Goal: Information Seeking & Learning: Learn about a topic

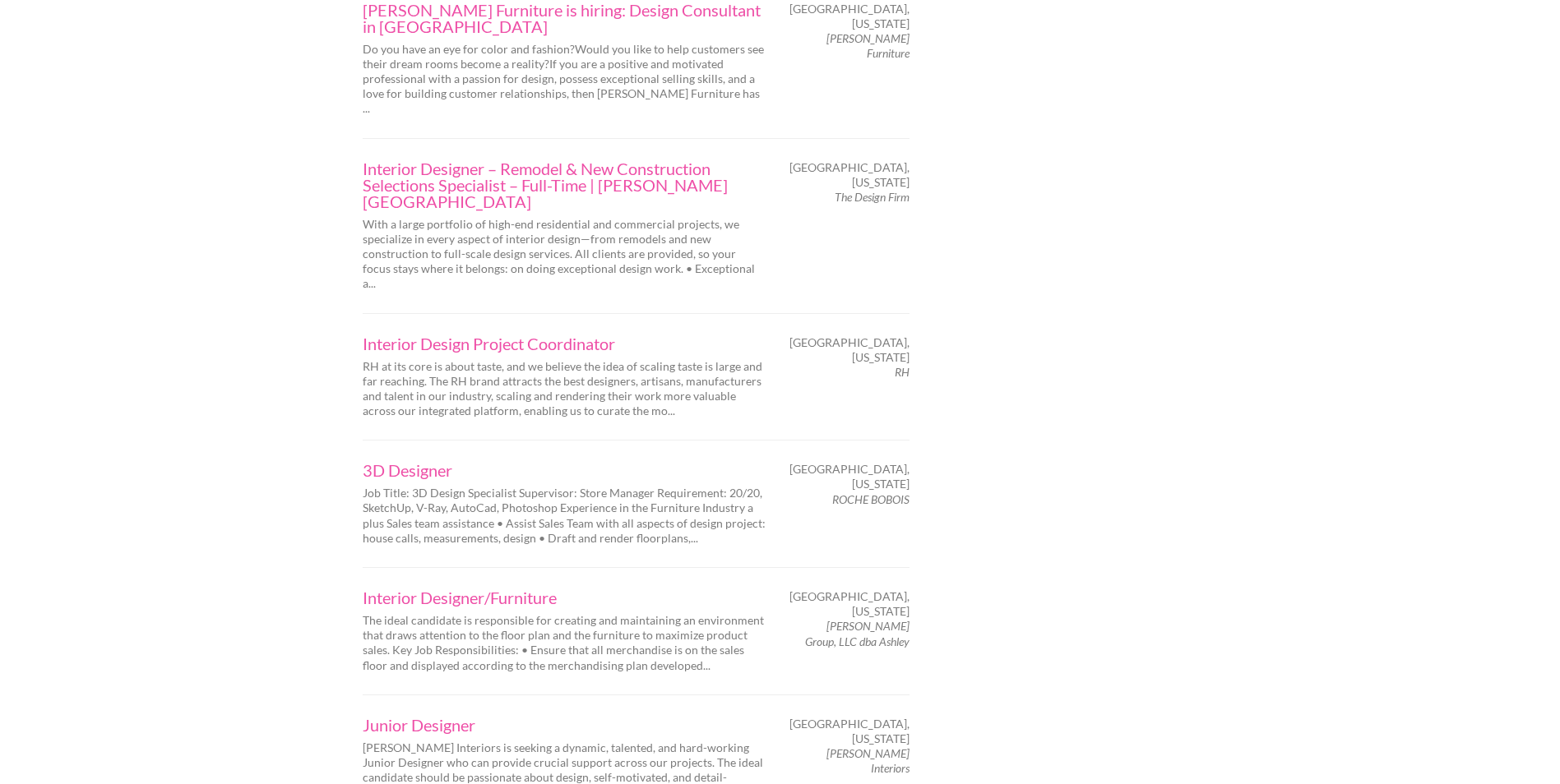
scroll to position [2055, 0]
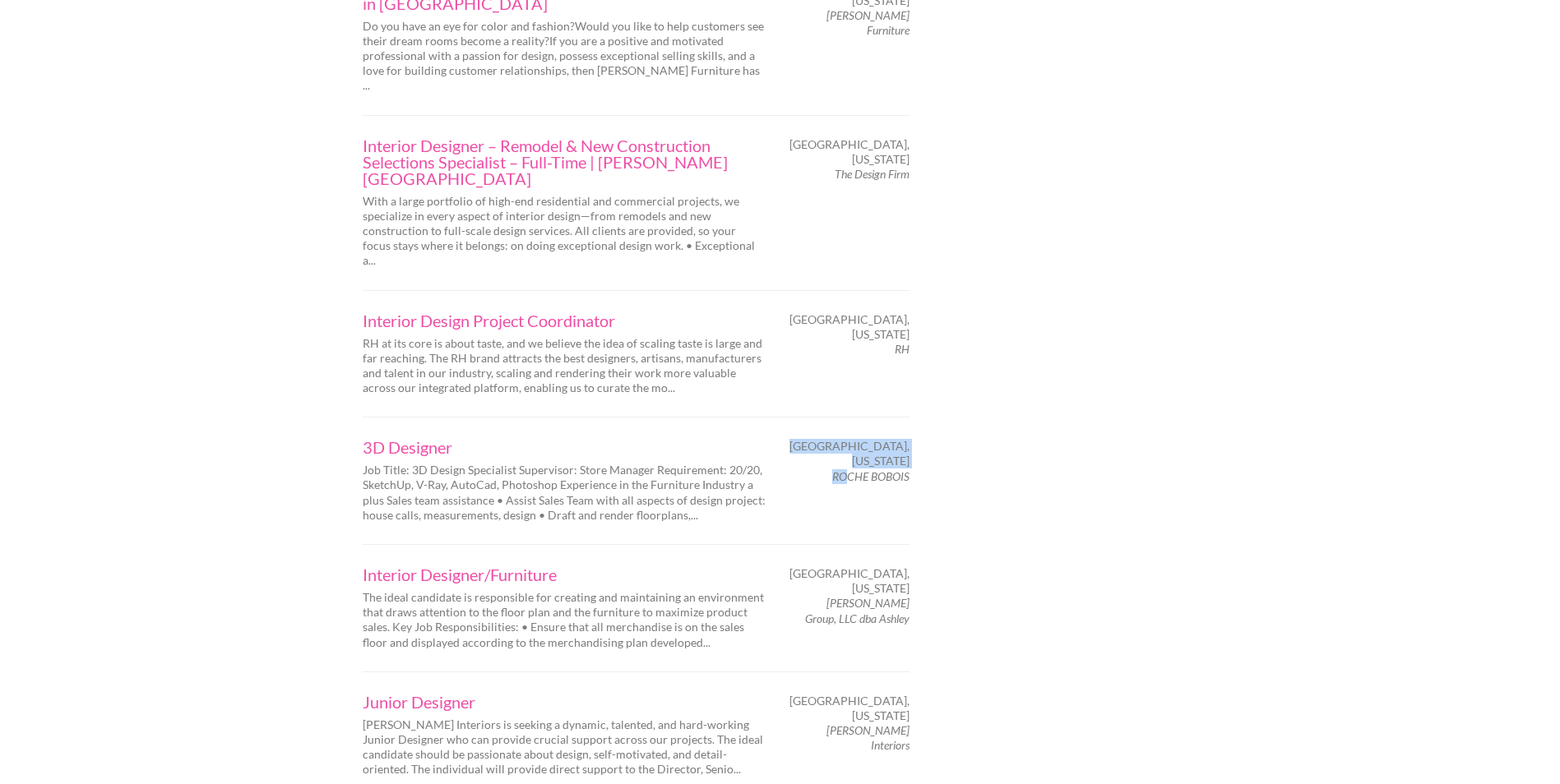
drag, startPoint x: 926, startPoint y: 319, endPoint x: 847, endPoint y: 319, distance: 79.0
click at [847, 470] on em "ROCHE BOBOIS" at bounding box center [871, 477] width 77 height 14
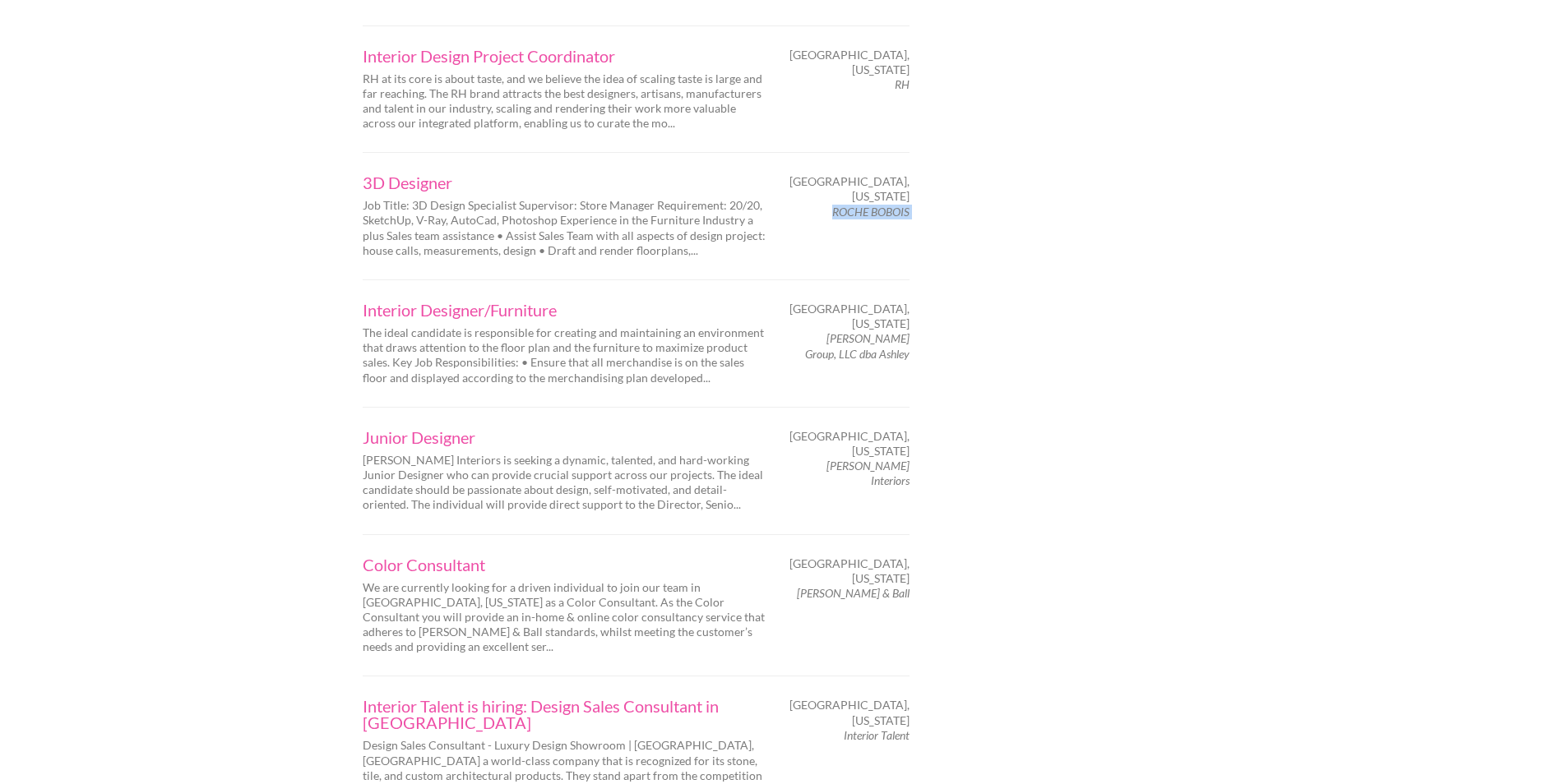
scroll to position [2328, 0]
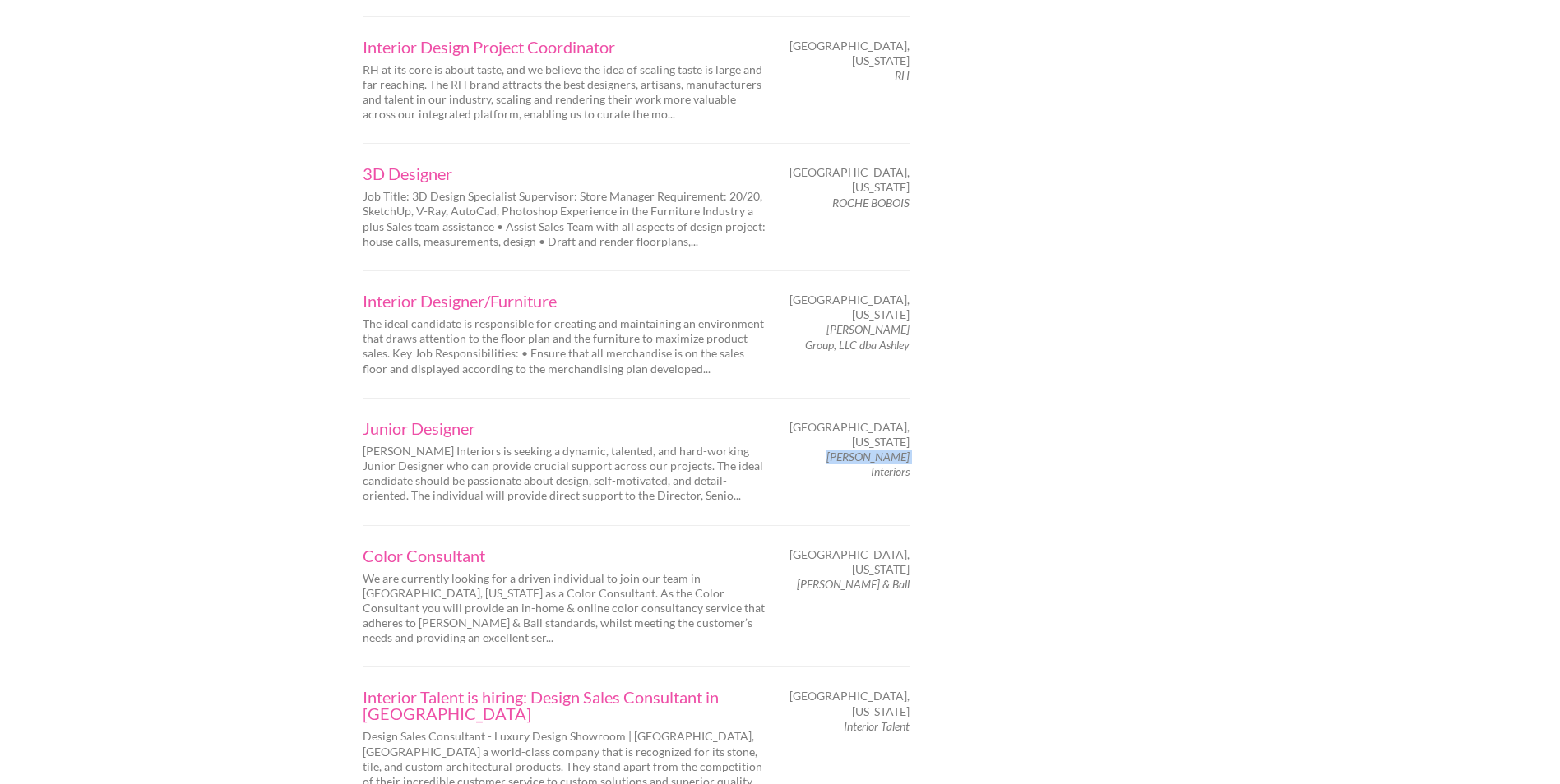
drag, startPoint x: 821, startPoint y: 306, endPoint x: 908, endPoint y: 307, distance: 87.0
click at [908, 450] on span "[PERSON_NAME] Interiors" at bounding box center [852, 465] width 115 height 30
copy em "[PERSON_NAME]"
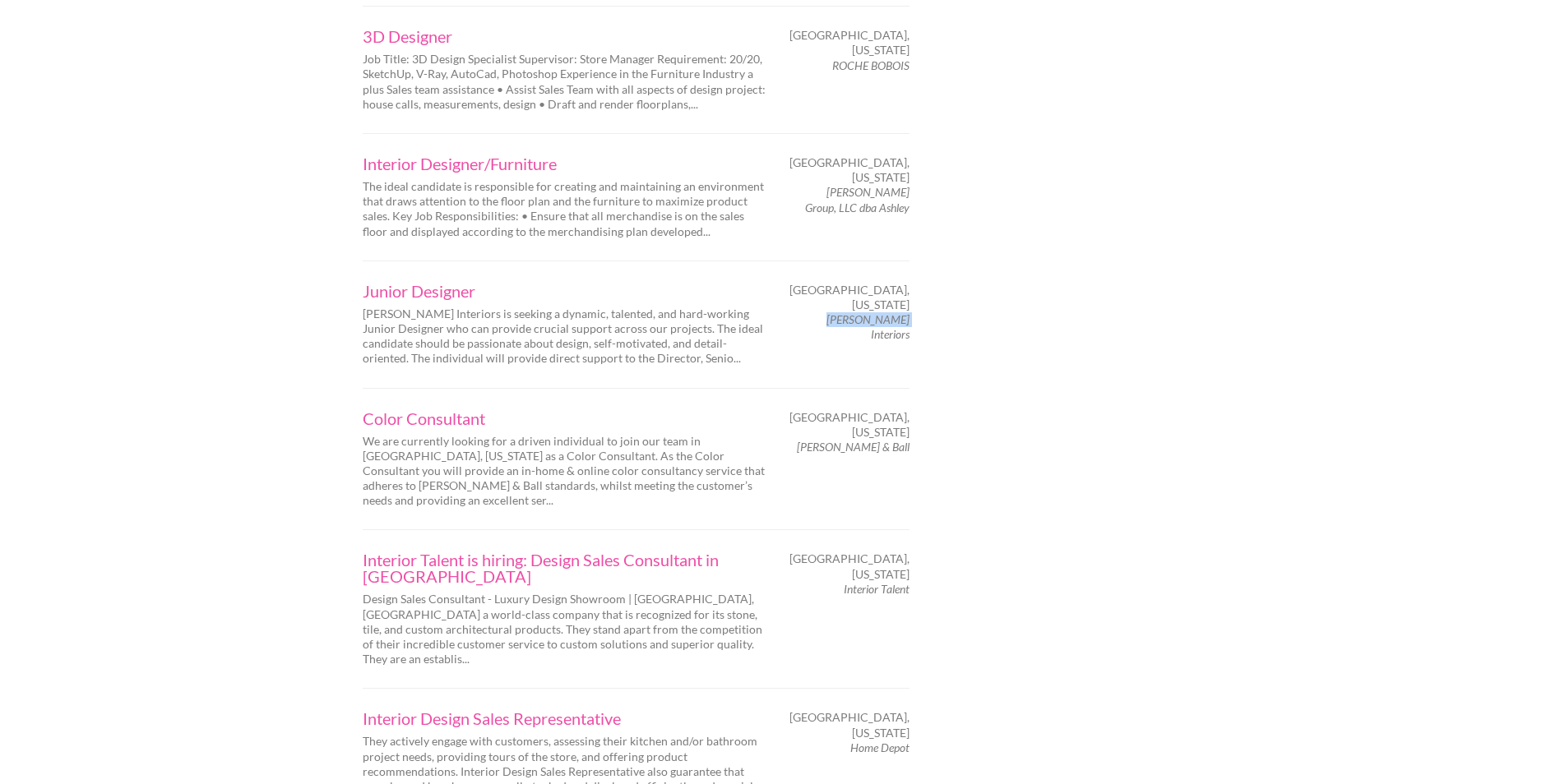
click at [875, 440] on em "Farrow & Ball" at bounding box center [854, 447] width 113 height 14
copy div "Farrow & Ball"
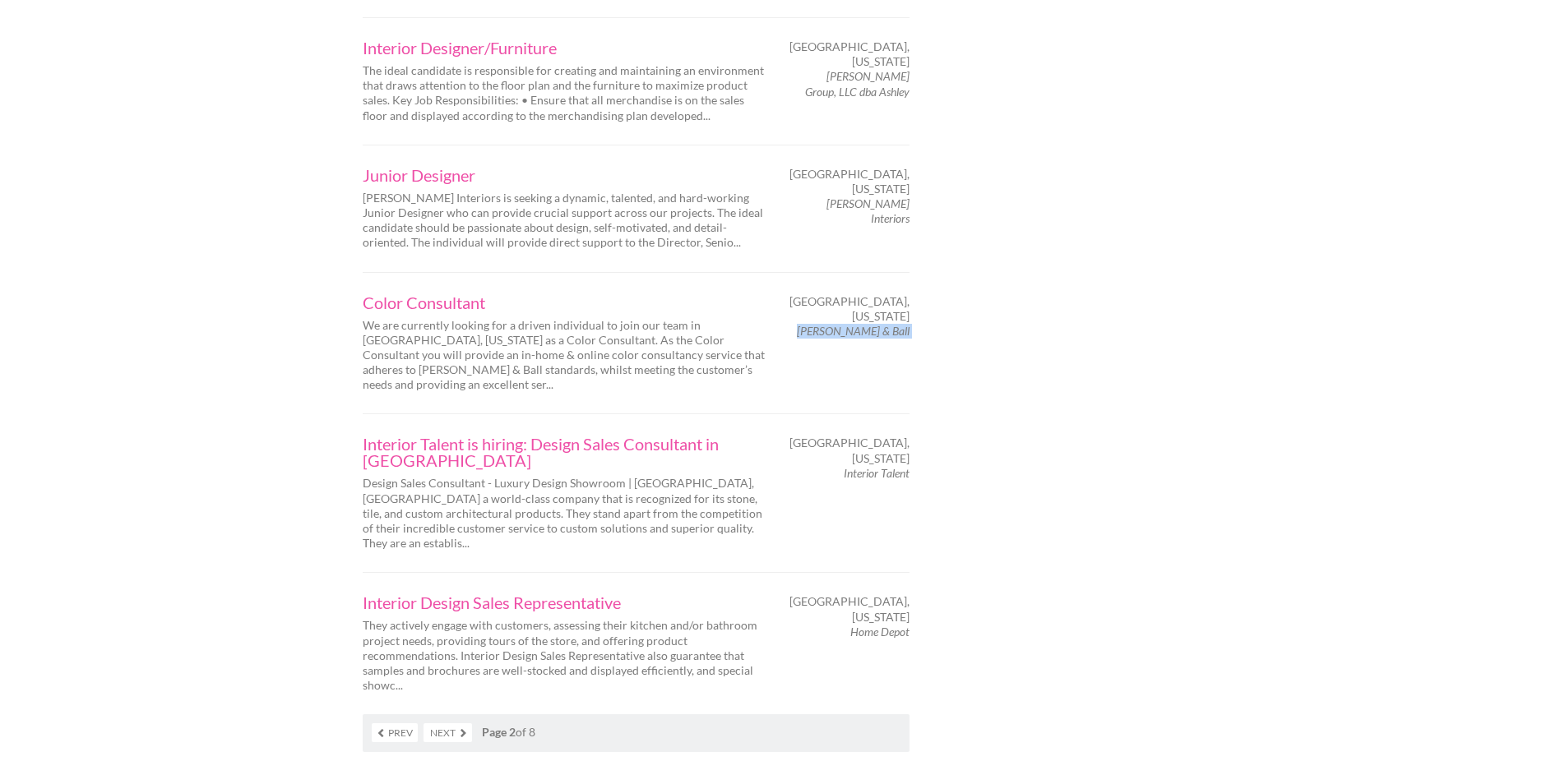
scroll to position [2603, 0]
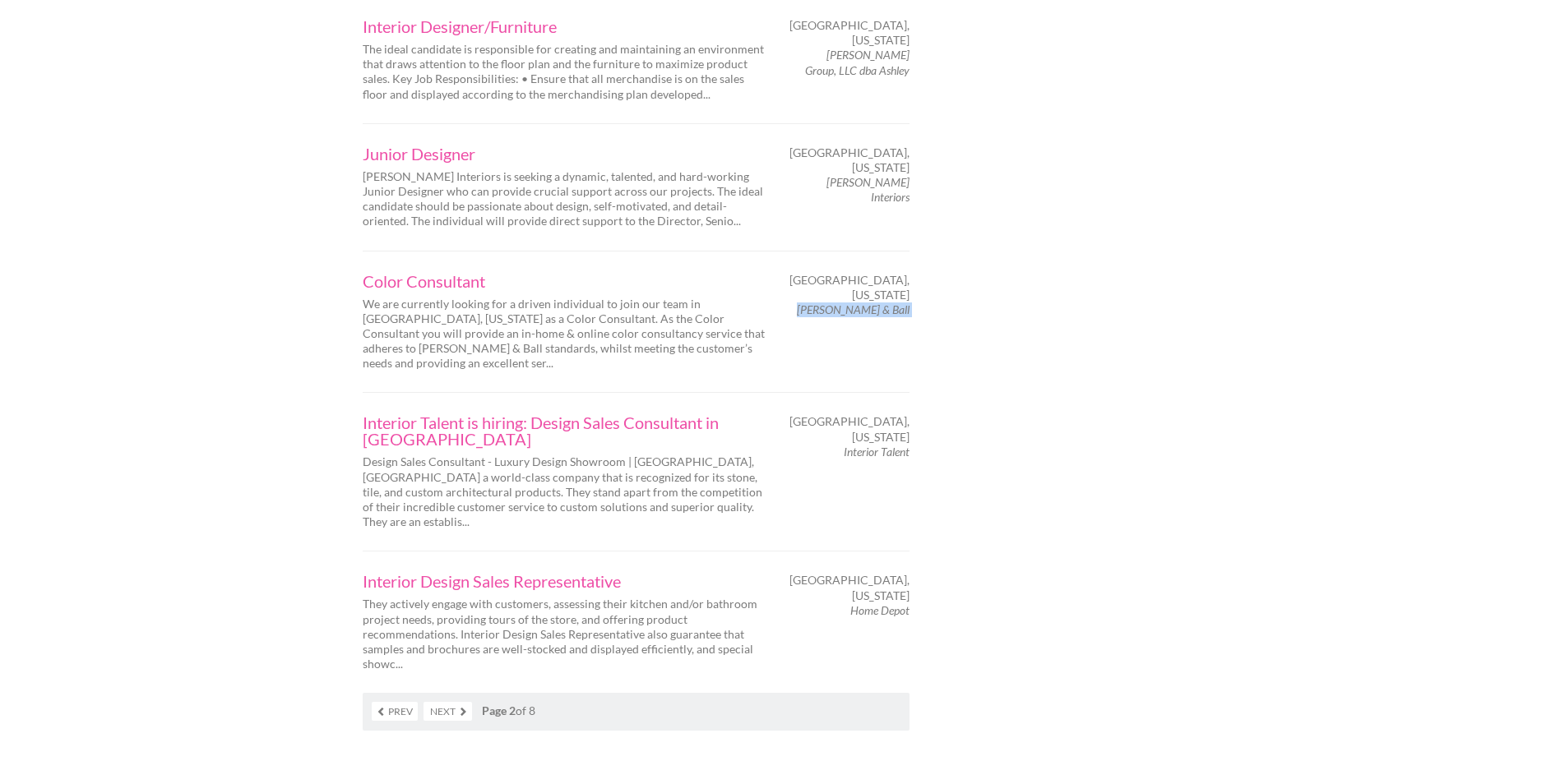
click at [458, 702] on link "Next" at bounding box center [447, 711] width 49 height 19
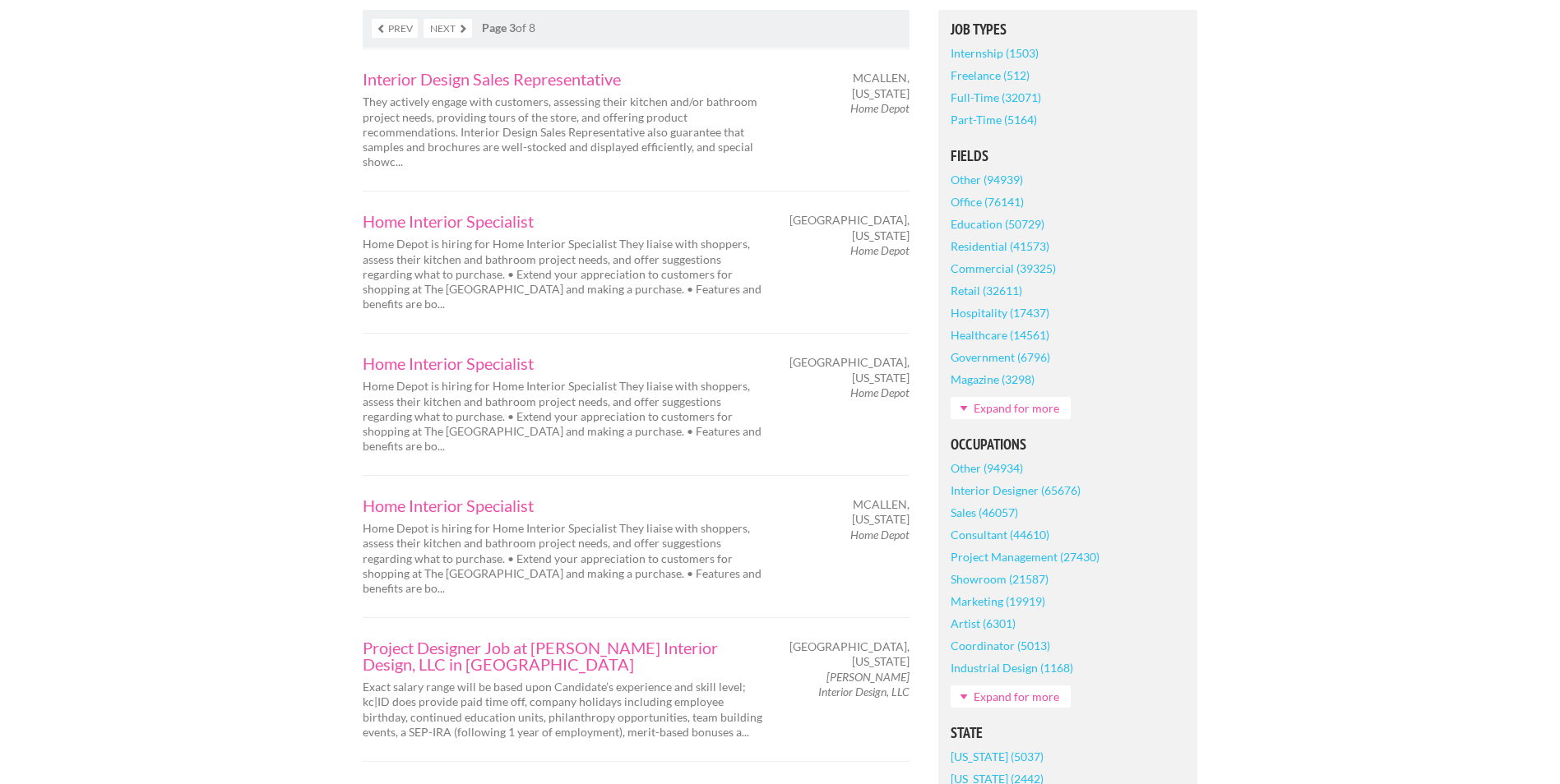
scroll to position [548, 0]
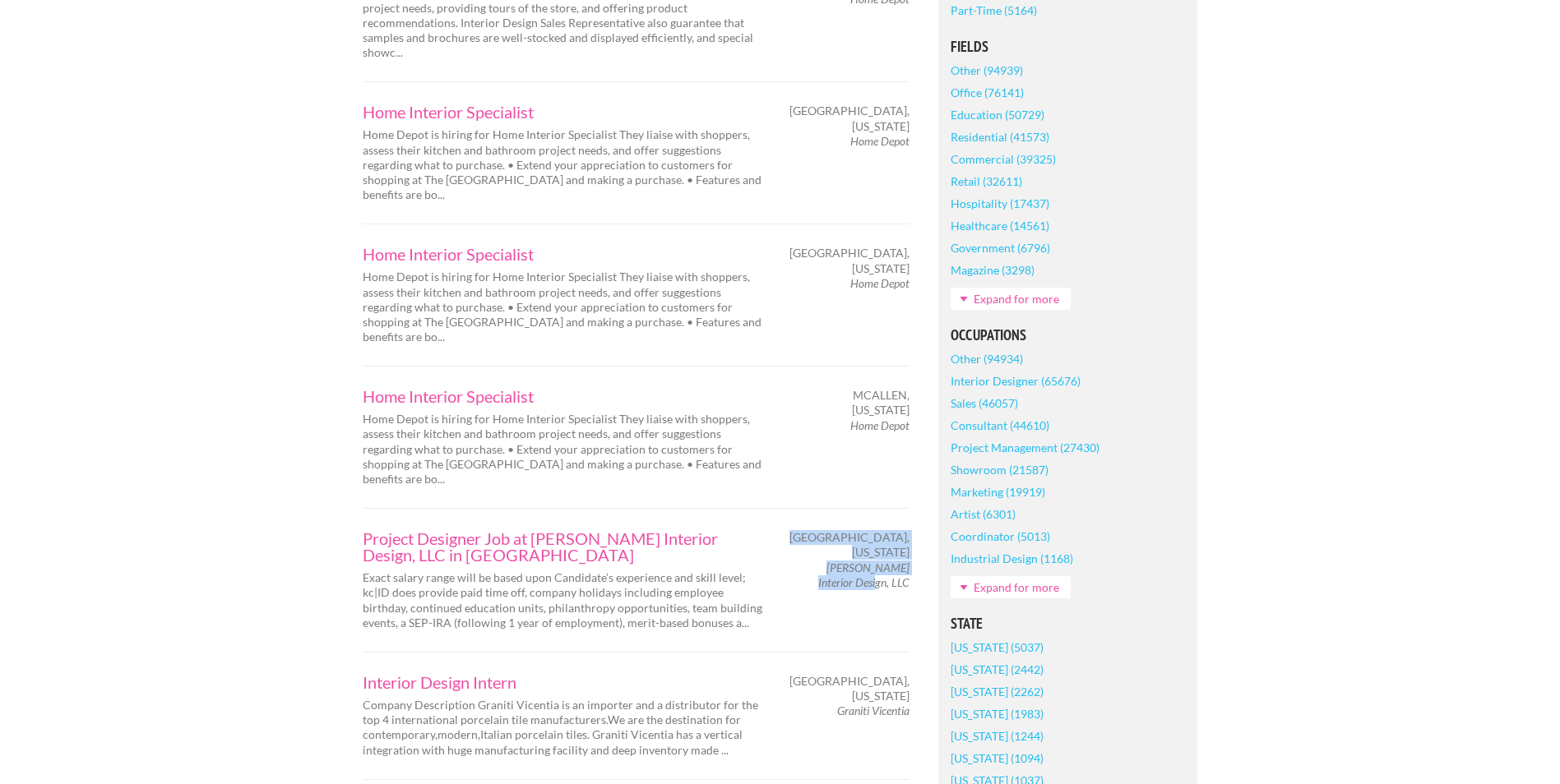
drag, startPoint x: 789, startPoint y: 561, endPoint x: 876, endPoint y: 563, distance: 87.0
click at [876, 563] on div "Austin, Texas Kelle Contine Interior Design, LLC" at bounding box center [852, 560] width 144 height 60
drag, startPoint x: 876, startPoint y: 563, endPoint x: 889, endPoint y: 559, distance: 13.6
click at [889, 561] on em "Kelle Contine Interior Design, LLC" at bounding box center [864, 575] width 91 height 29
drag, startPoint x: 903, startPoint y: 552, endPoint x: 804, endPoint y: 560, distance: 99.3
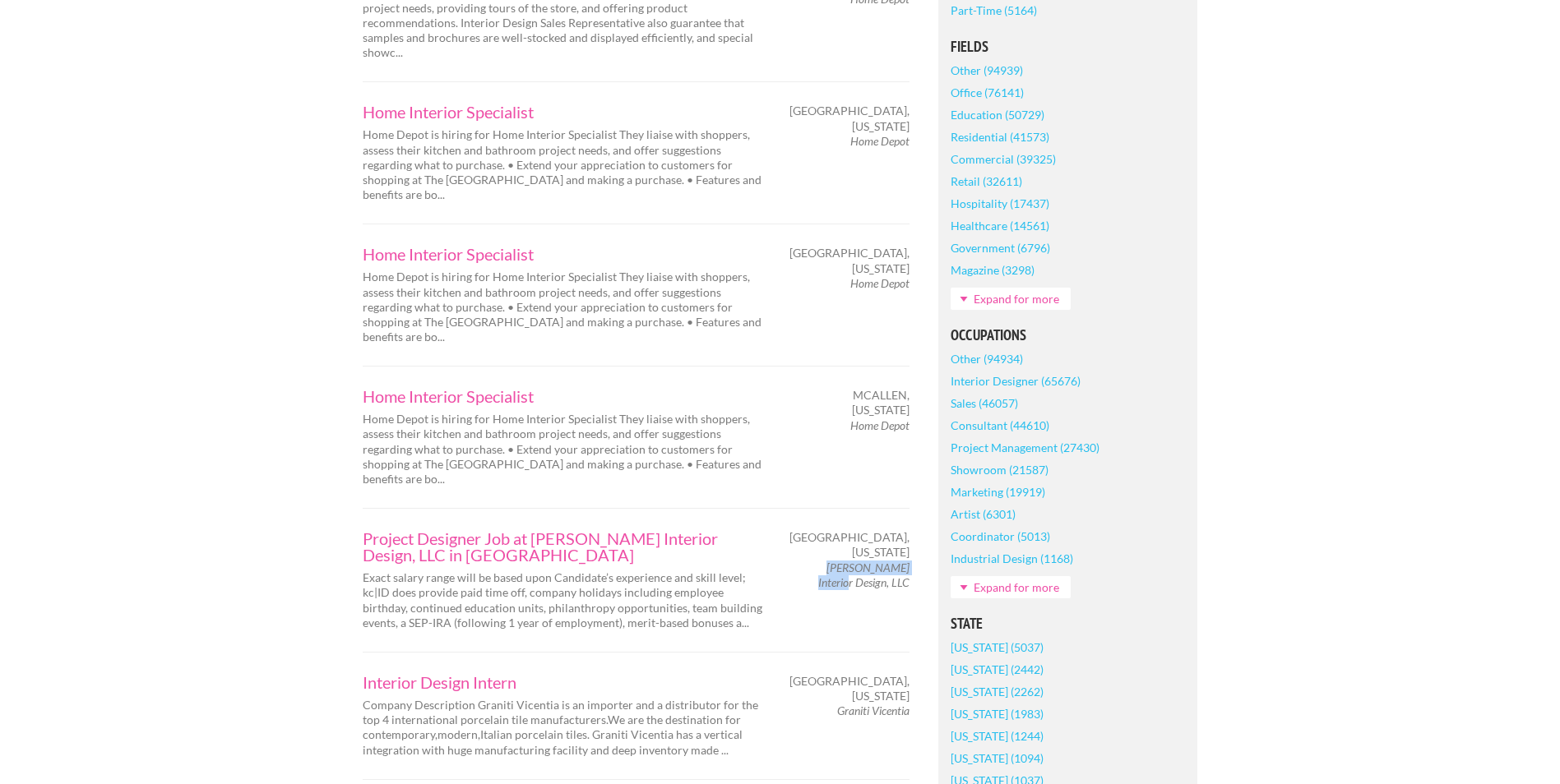
click at [804, 561] on span "Kelle Contine Interior Design, LLC" at bounding box center [852, 576] width 115 height 30
copy em "Kelle Contine Interio"
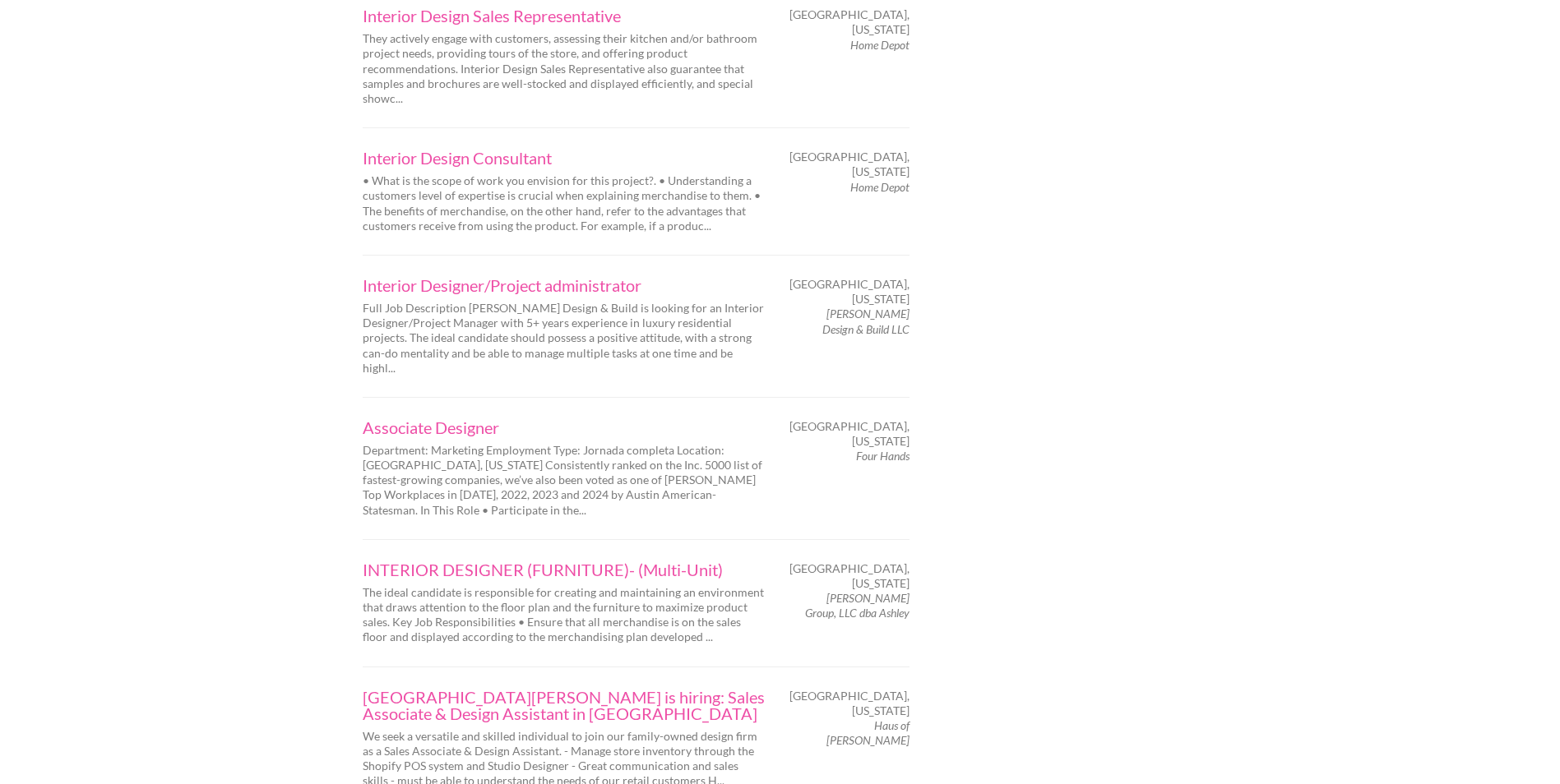
scroll to position [1918, 0]
drag, startPoint x: 853, startPoint y: 426, endPoint x: 911, endPoint y: 421, distance: 58.2
click at [911, 421] on div "Austin, Texas Four Hands" at bounding box center [852, 436] width 144 height 46
drag, startPoint x: 910, startPoint y: 421, endPoint x: 870, endPoint y: 423, distance: 40.0
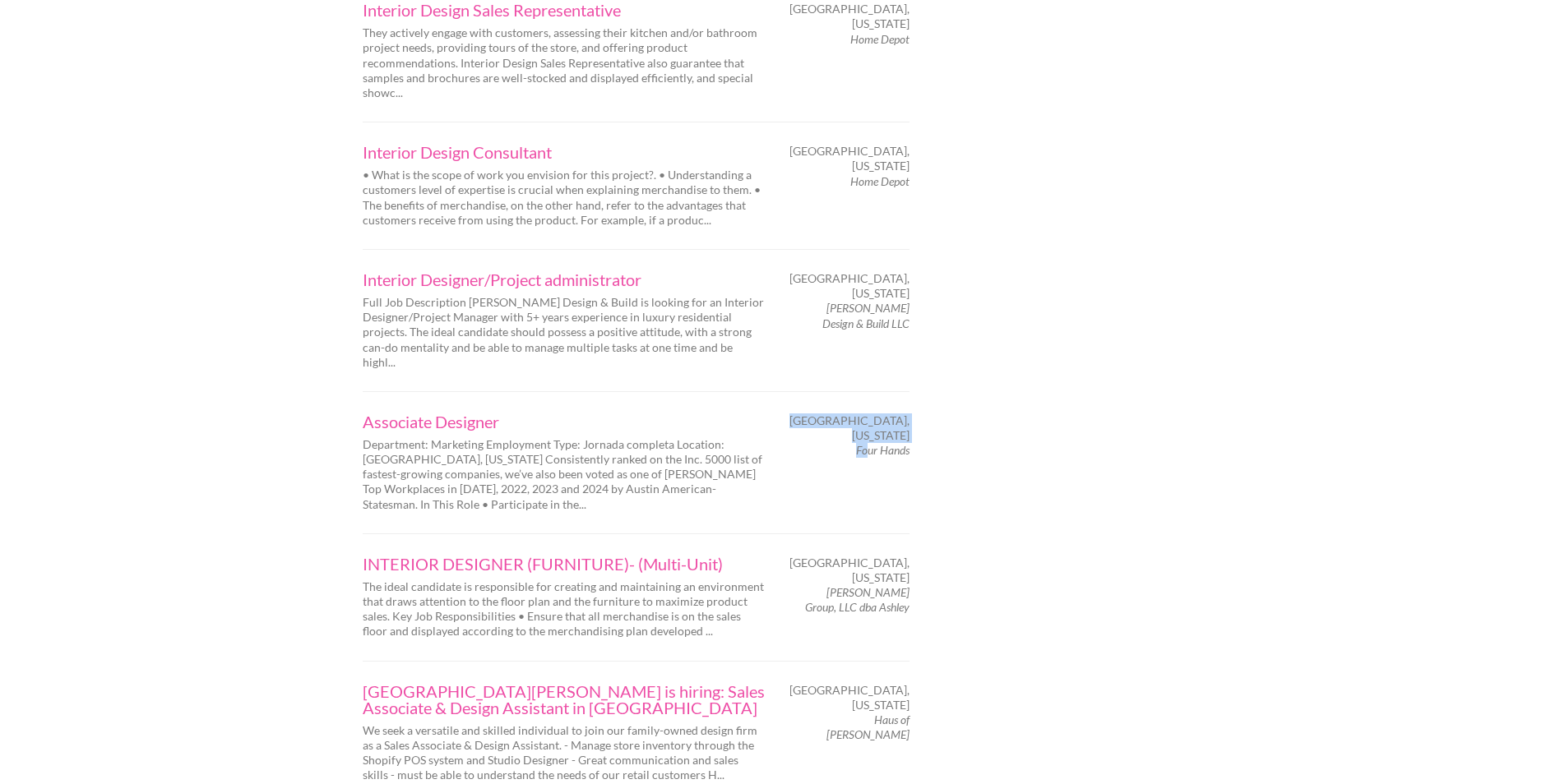
click at [870, 423] on div "Austin, Texas Four Hands" at bounding box center [852, 436] width 144 height 46
drag, startPoint x: 870, startPoint y: 423, endPoint x: 894, endPoint y: 421, distance: 24.1
click at [894, 443] on em "Four Hands" at bounding box center [883, 450] width 54 height 14
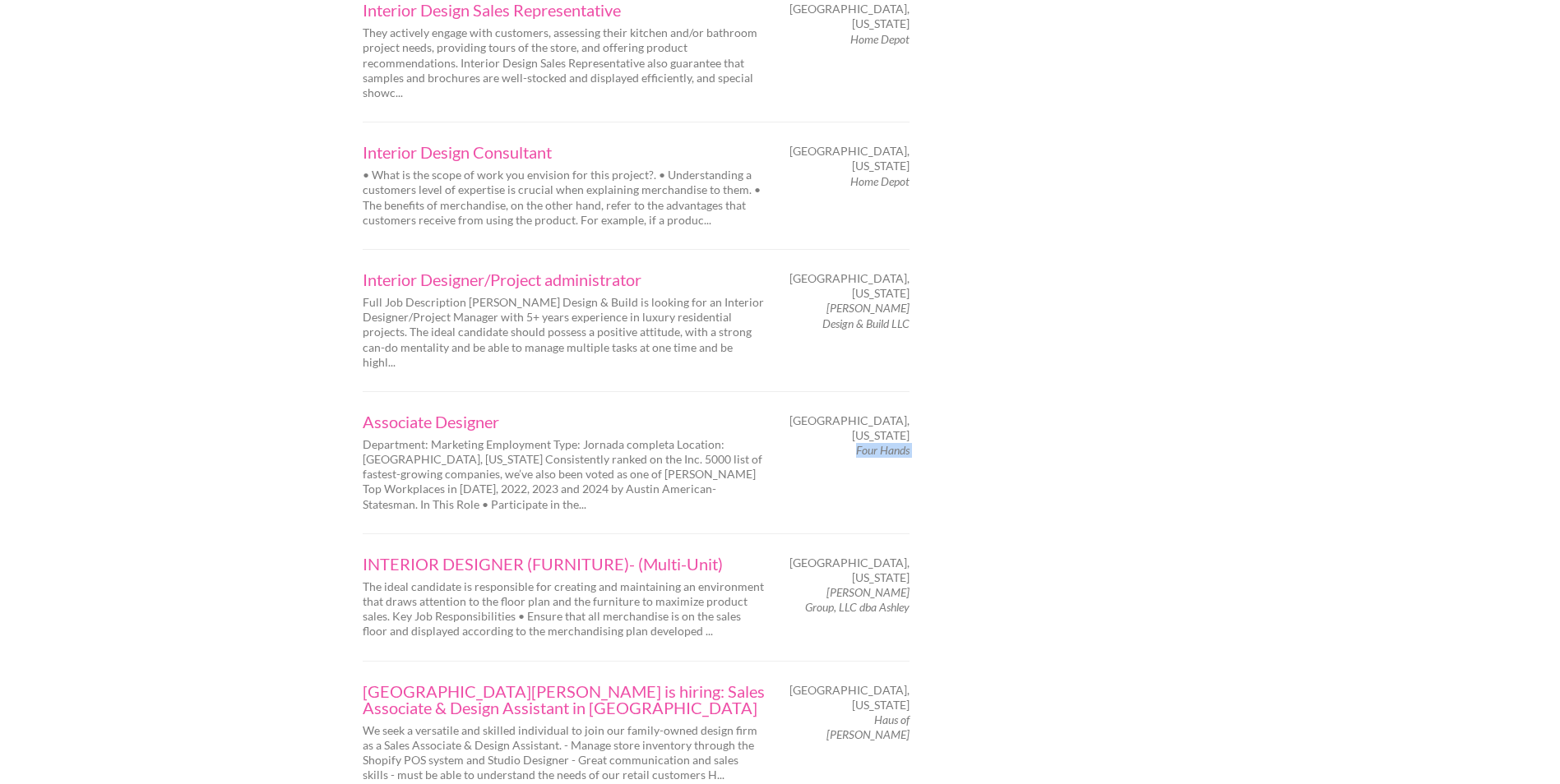
copy div "Four Hands"
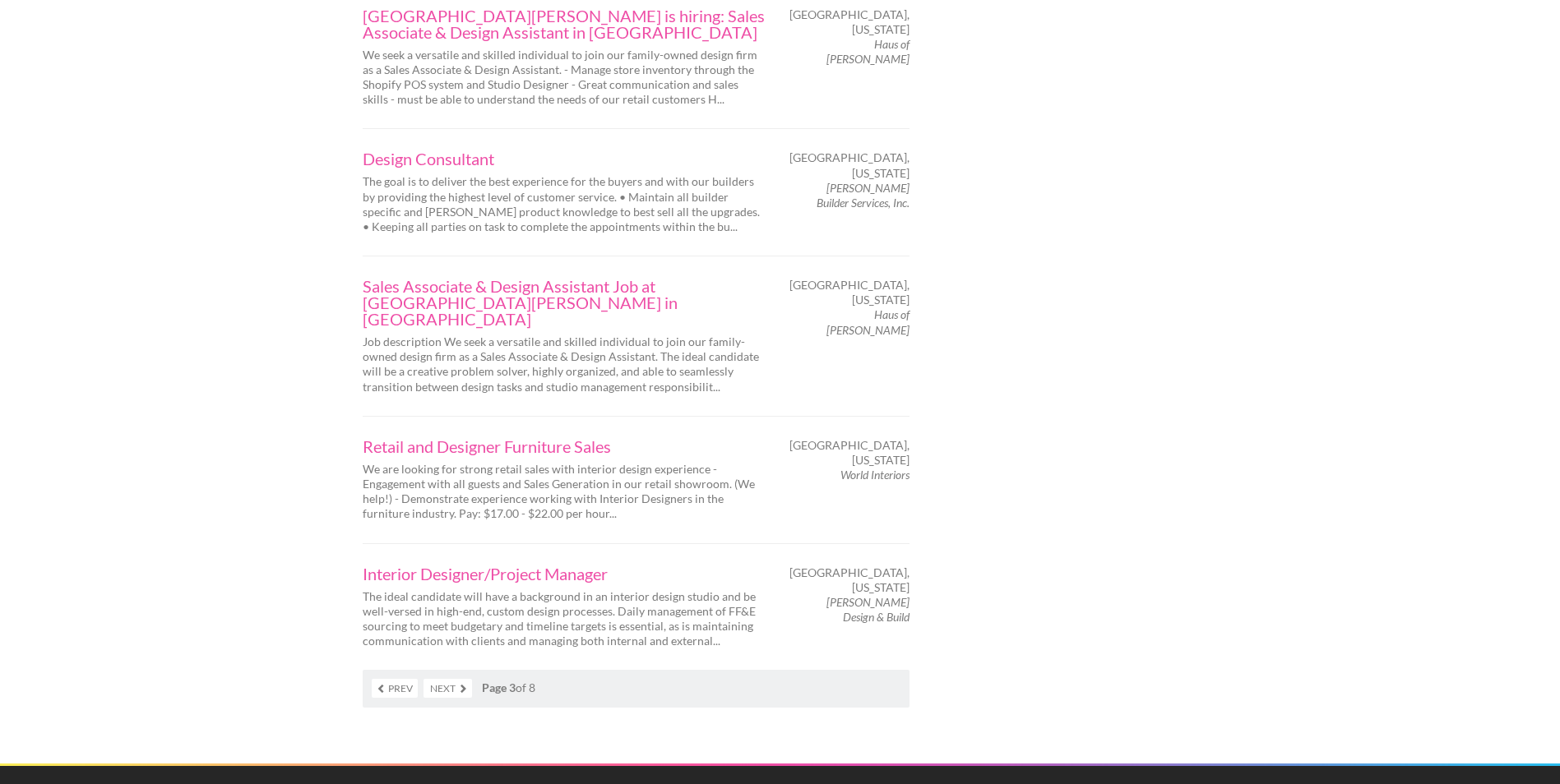
scroll to position [2603, 0]
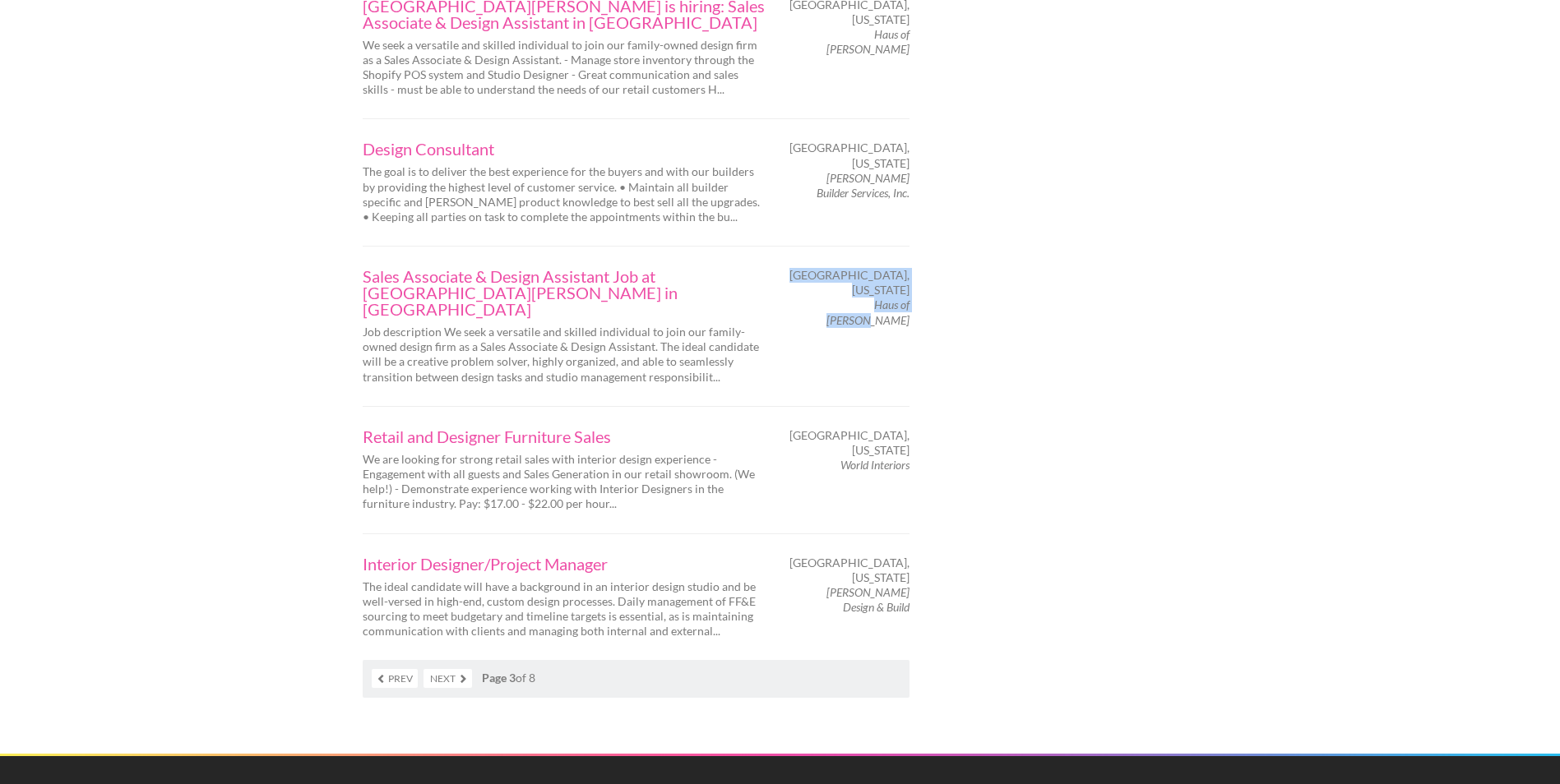
drag, startPoint x: 831, startPoint y: 267, endPoint x: 903, endPoint y: 263, distance: 72.1
click at [903, 268] on div "Fort Worth, Texas Haus of Blaylock" at bounding box center [852, 297] width 144 height 60
click at [906, 297] on em "Haus of Blaylock" at bounding box center [868, 311] width 83 height 29
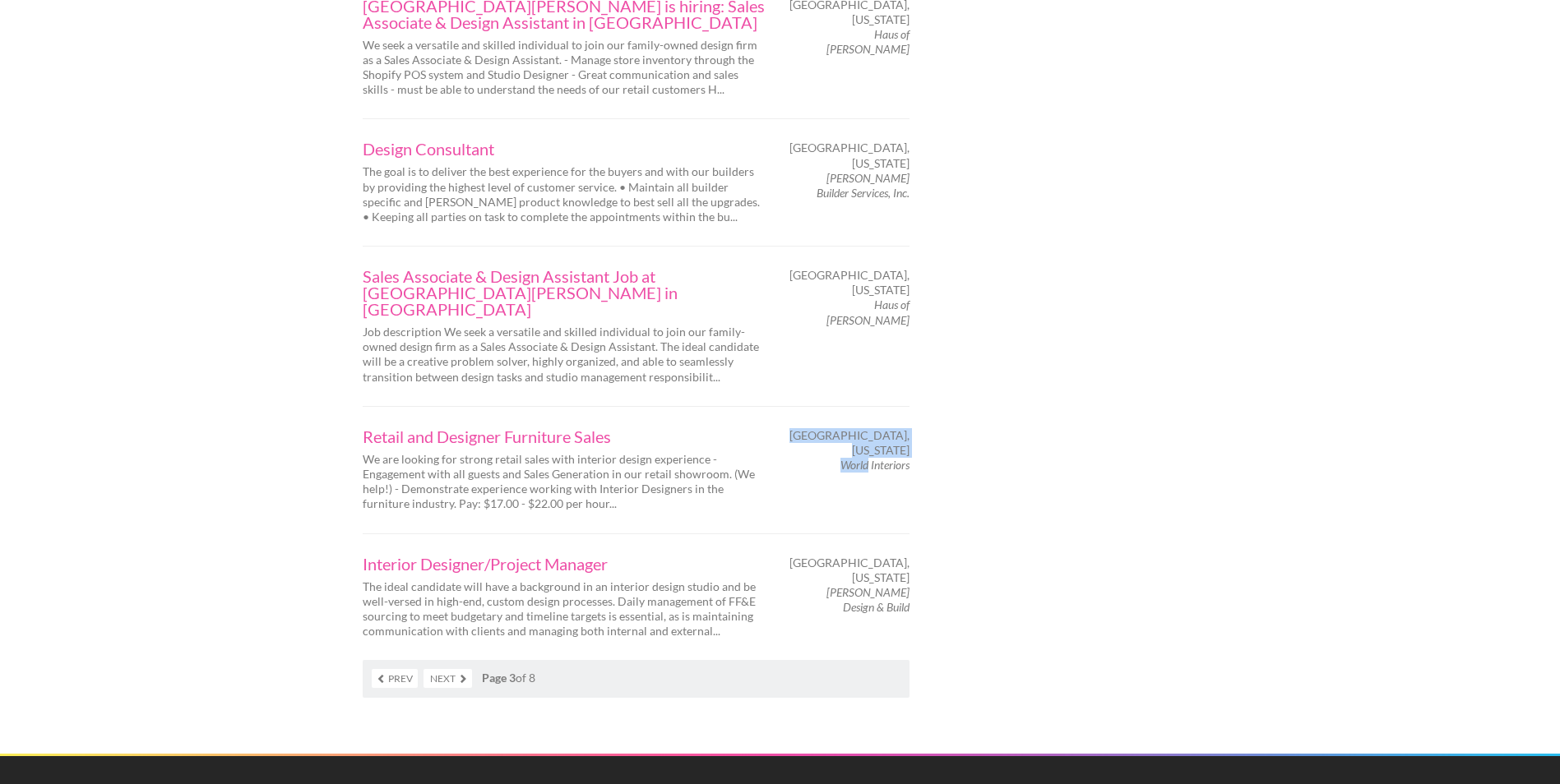
drag, startPoint x: 921, startPoint y: 399, endPoint x: 865, endPoint y: 406, distance: 56.4
click at [865, 428] on div "Austin, Texas World Interiors" at bounding box center [852, 451] width 144 height 46
click at [865, 458] on em "World Interiors" at bounding box center [876, 465] width 69 height 14
